Goal: Find specific fact: Find specific fact

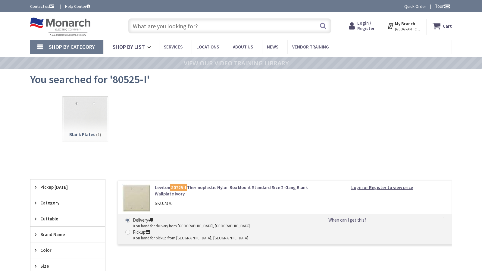
type input "[STREET_ADDRESS]"
